Goal: Check status

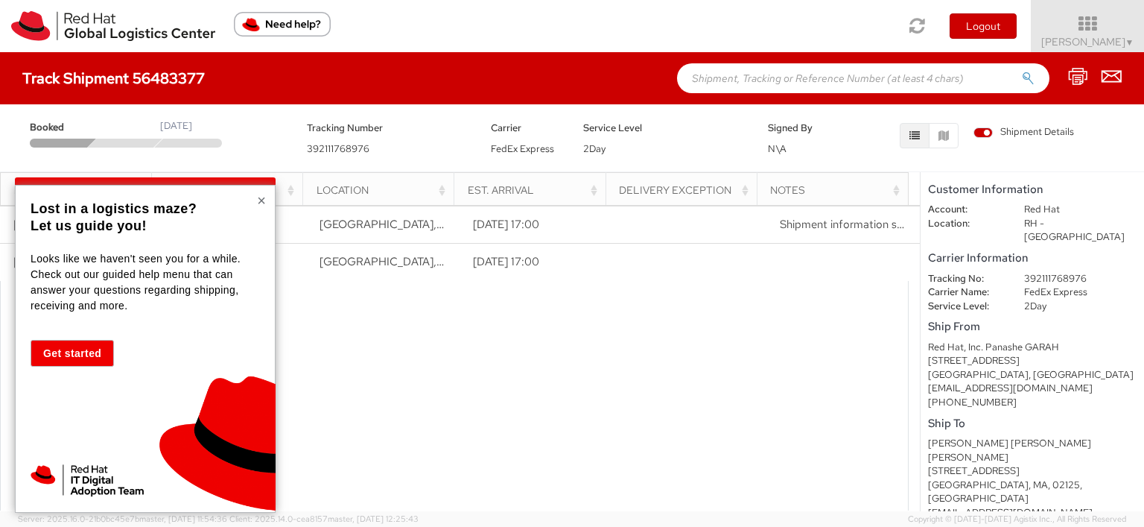
click at [258, 196] on button "×" at bounding box center [261, 200] width 9 height 15
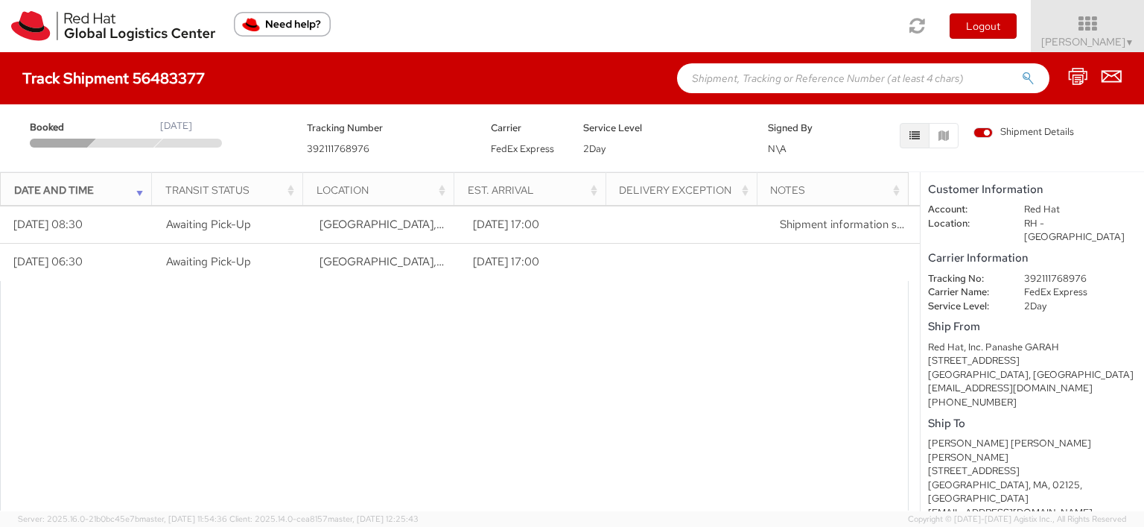
click at [343, 147] on span "392111768976" at bounding box center [338, 148] width 63 height 13
copy span "392111768976"
